Goal: Navigation & Orientation: Find specific page/section

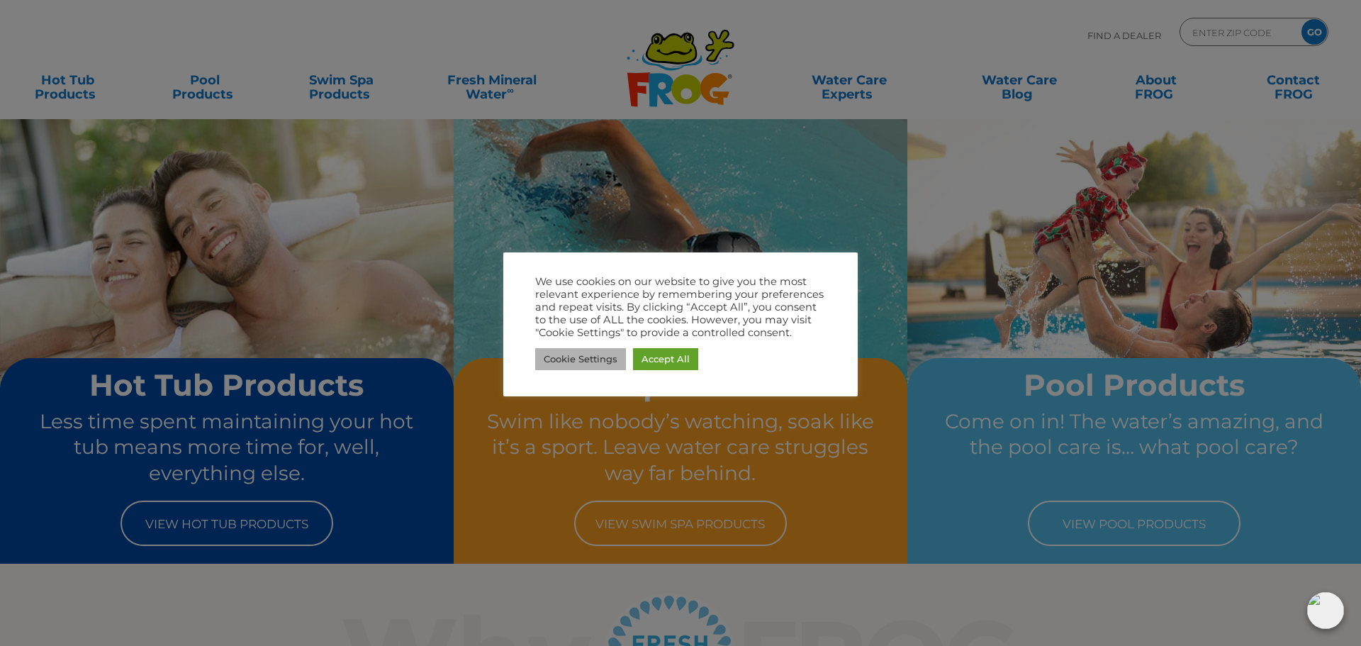
click at [612, 364] on link "Cookie Settings" at bounding box center [580, 359] width 91 height 22
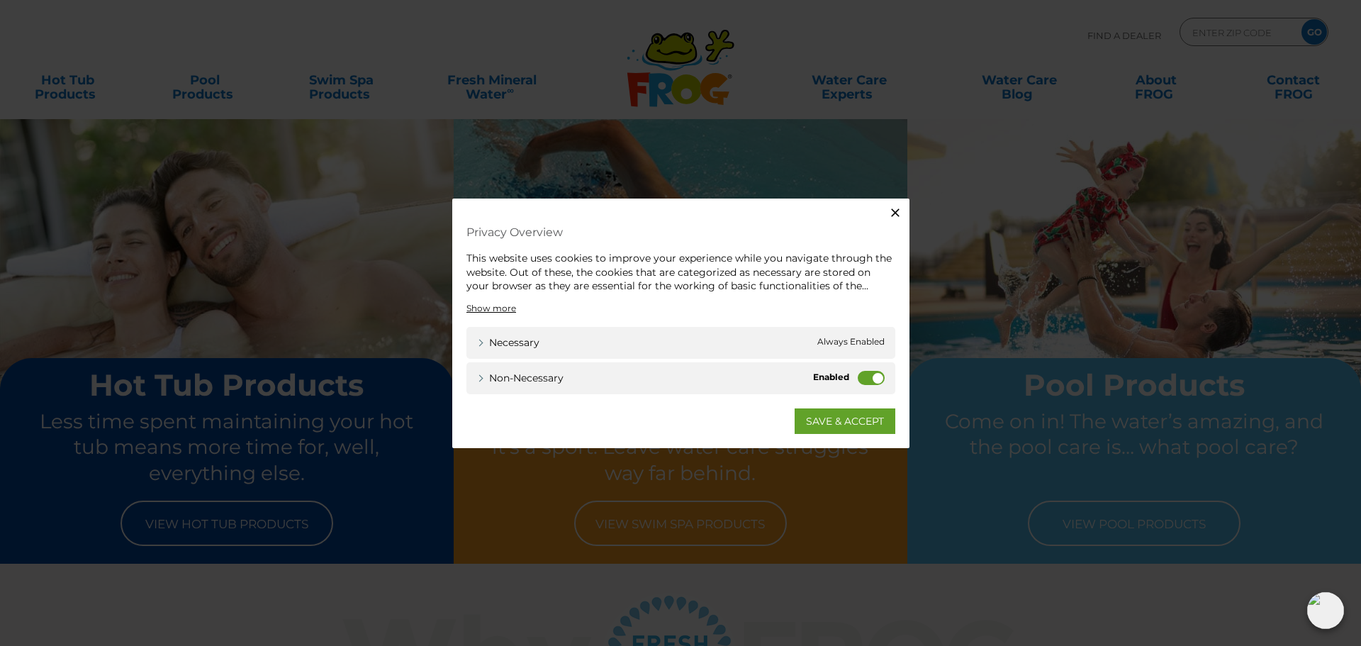
click at [869, 374] on label "Non-necessary" at bounding box center [871, 377] width 27 height 14
click at [0, 0] on input "Non-necessary" at bounding box center [0, 0] width 0 height 0
click at [856, 423] on link "SAVE & ACCEPT" at bounding box center [845, 421] width 101 height 26
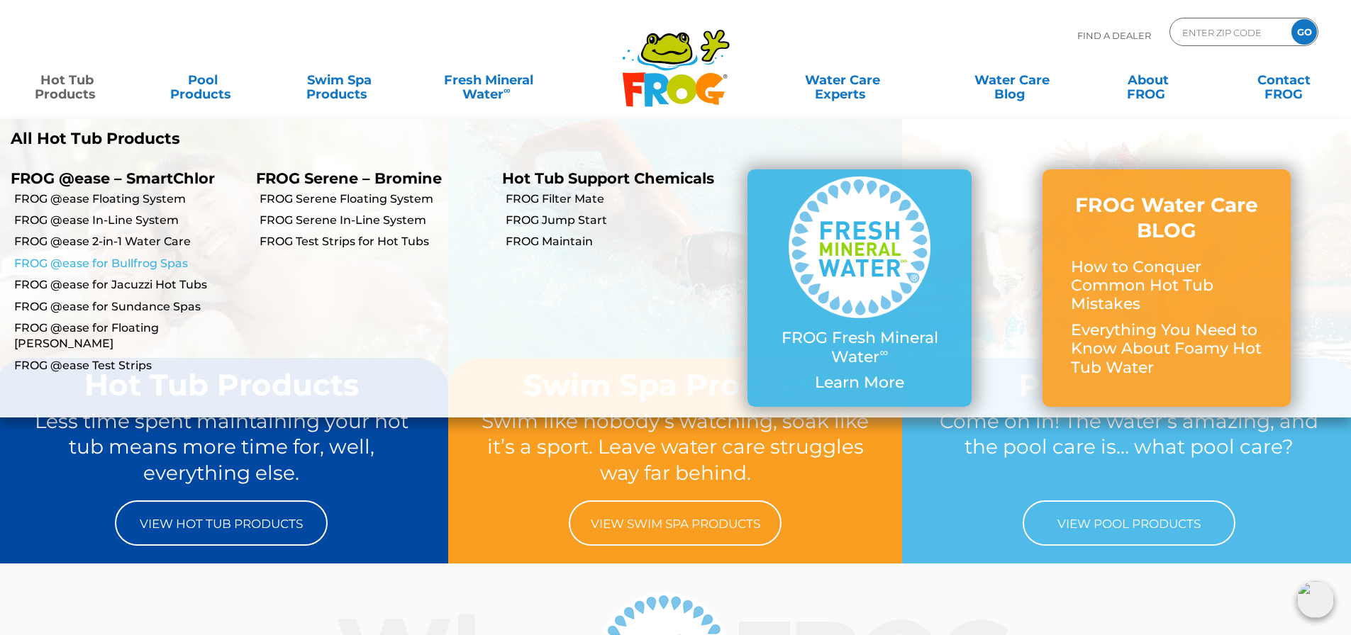
click at [149, 262] on link "FROG @ease for Bullfrog Spas" at bounding box center [129, 264] width 231 height 16
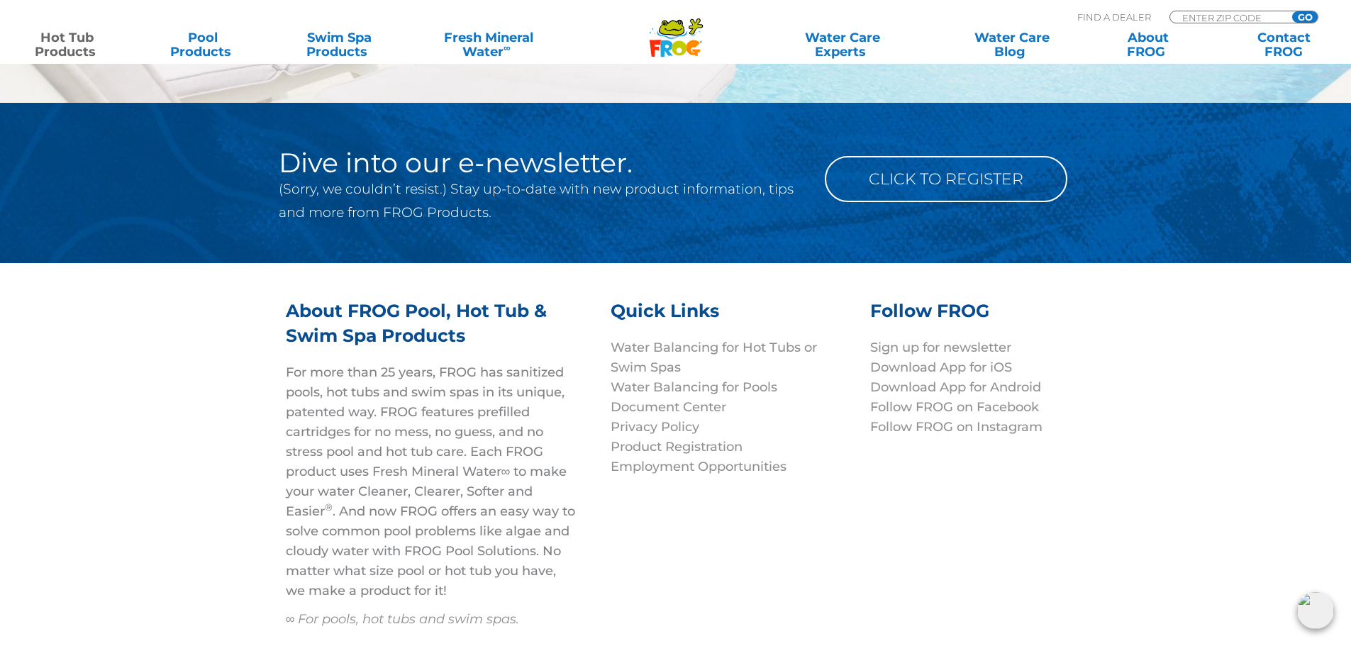
scroll to position [5625, 0]
